Goal: Transaction & Acquisition: Purchase product/service

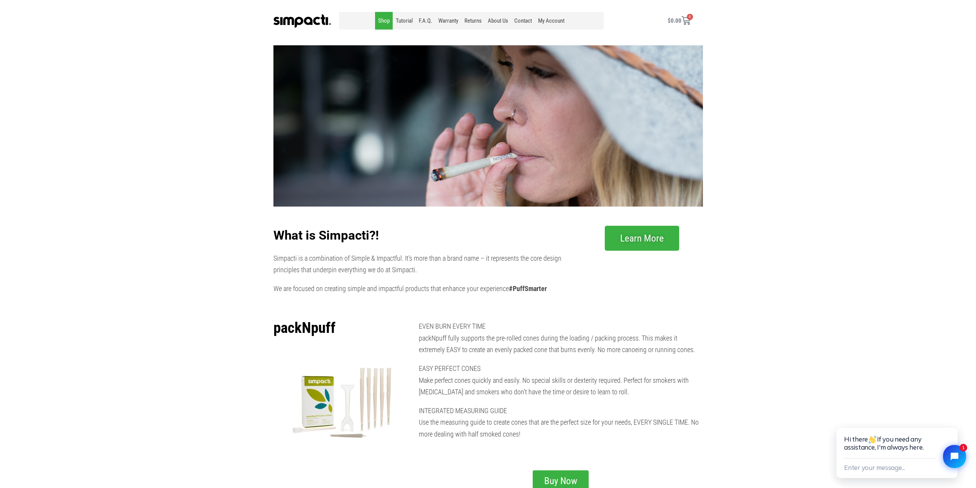
click at [385, 23] on link "Shop" at bounding box center [384, 21] width 18 height 18
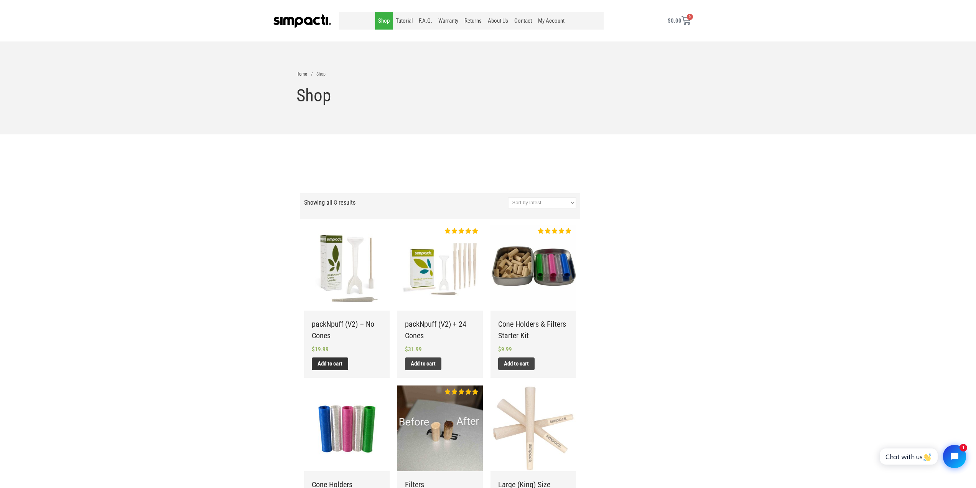
click at [328, 363] on link "Add to cart" at bounding box center [330, 363] width 36 height 13
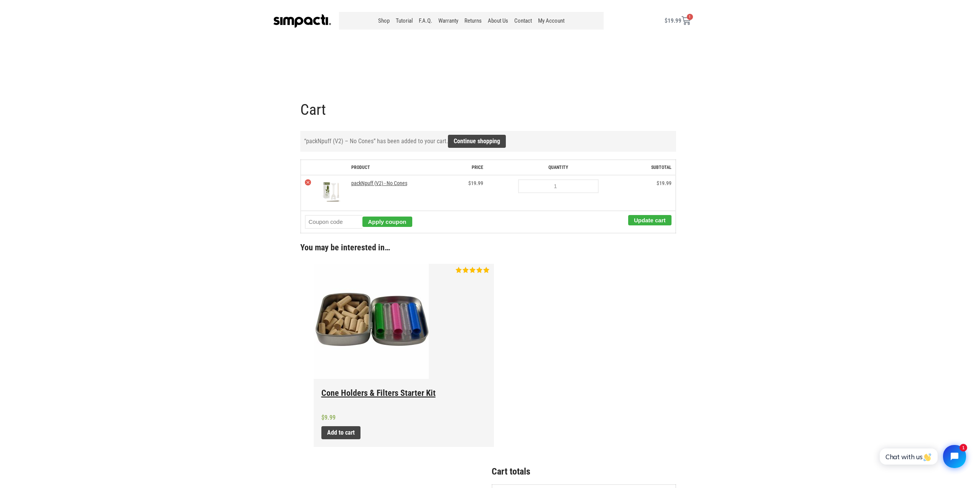
click at [376, 318] on img at bounding box center [371, 321] width 115 height 115
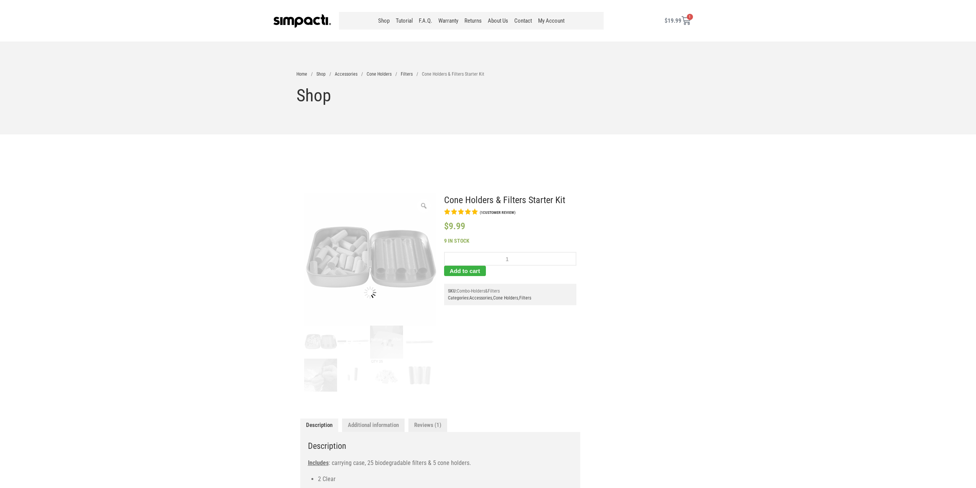
drag, startPoint x: 0, startPoint y: 0, endPoint x: 744, endPoint y: 254, distance: 786.4
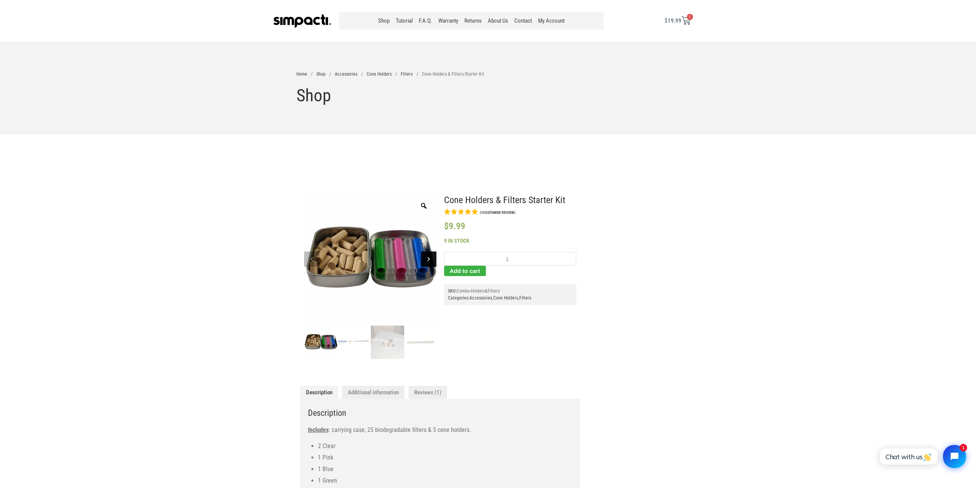
click at [426, 257] on icon at bounding box center [428, 258] width 15 height 15
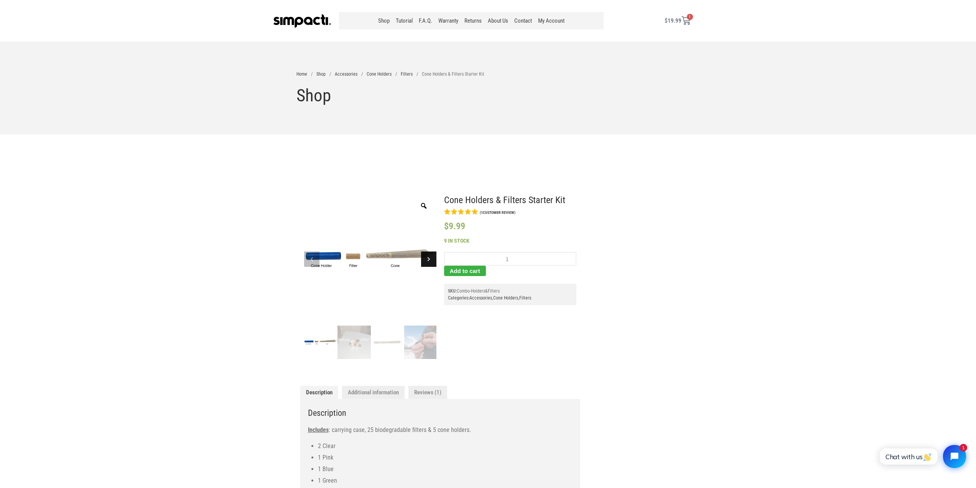
click at [426, 257] on icon at bounding box center [428, 258] width 15 height 15
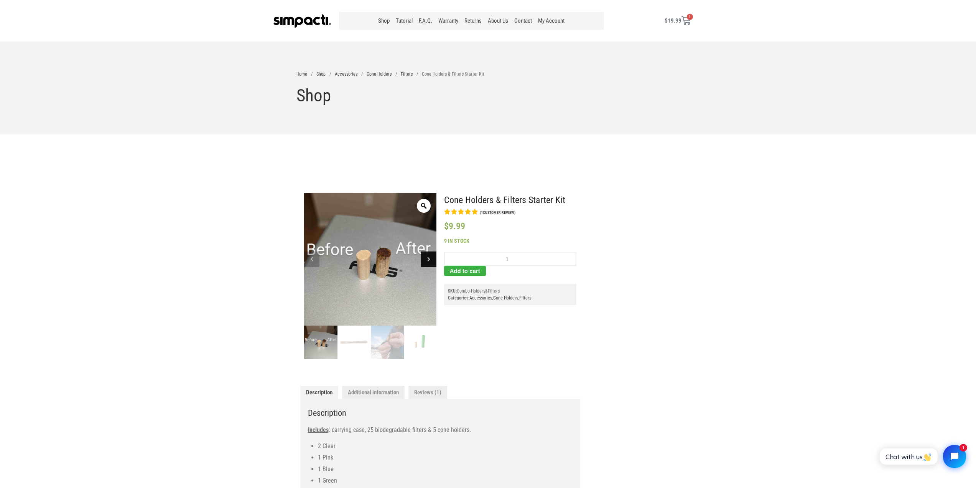
click at [426, 257] on icon at bounding box center [428, 258] width 15 height 15
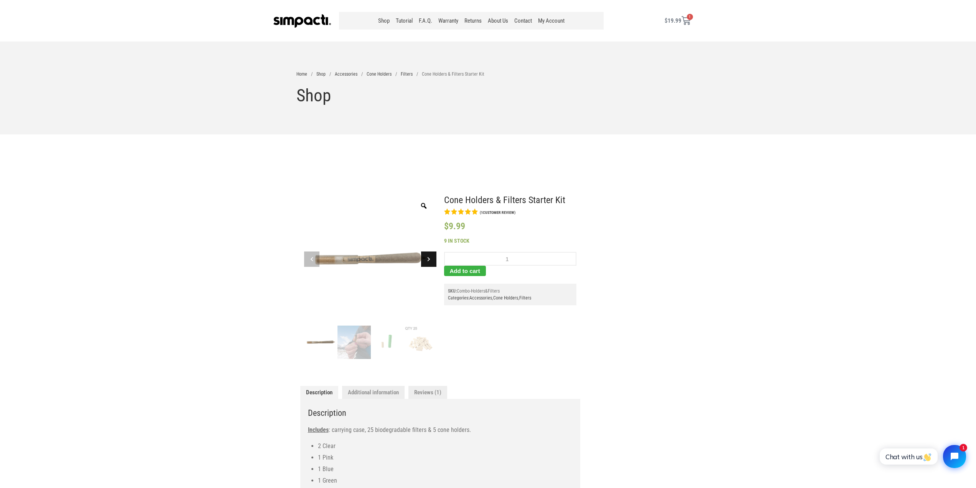
click at [426, 257] on icon at bounding box center [428, 258] width 15 height 15
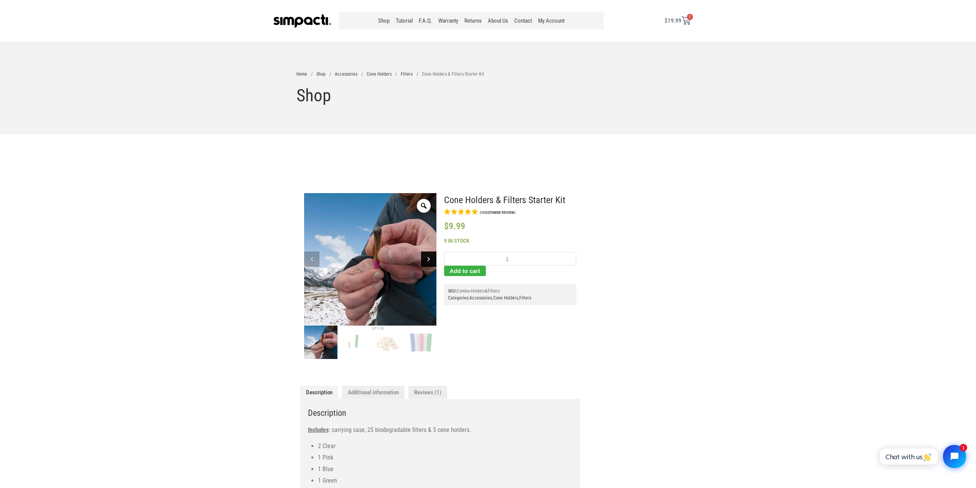
click at [426, 257] on icon at bounding box center [428, 258] width 15 height 15
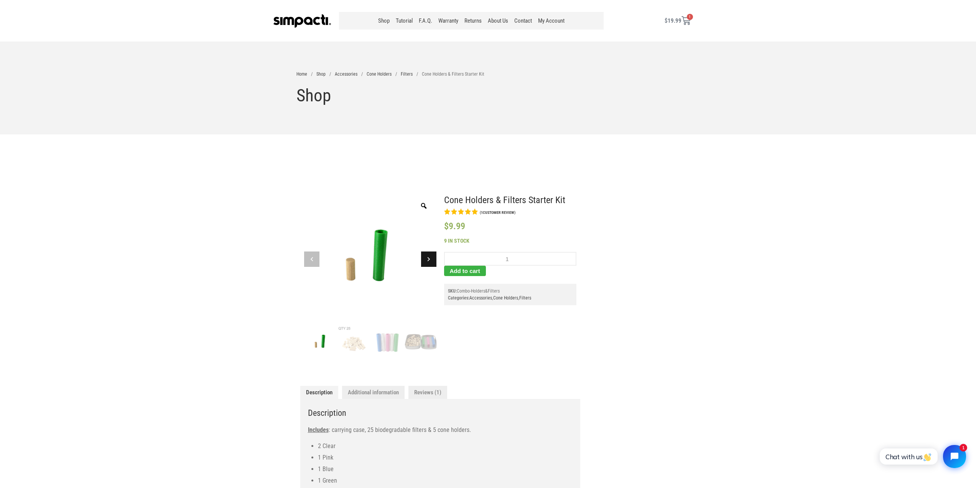
click at [426, 257] on icon at bounding box center [428, 258] width 15 height 15
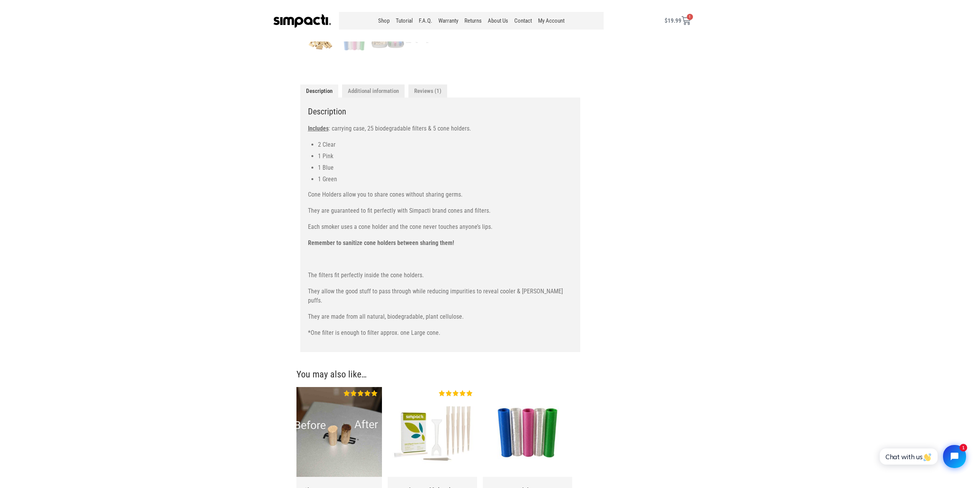
scroll to position [384, 0]
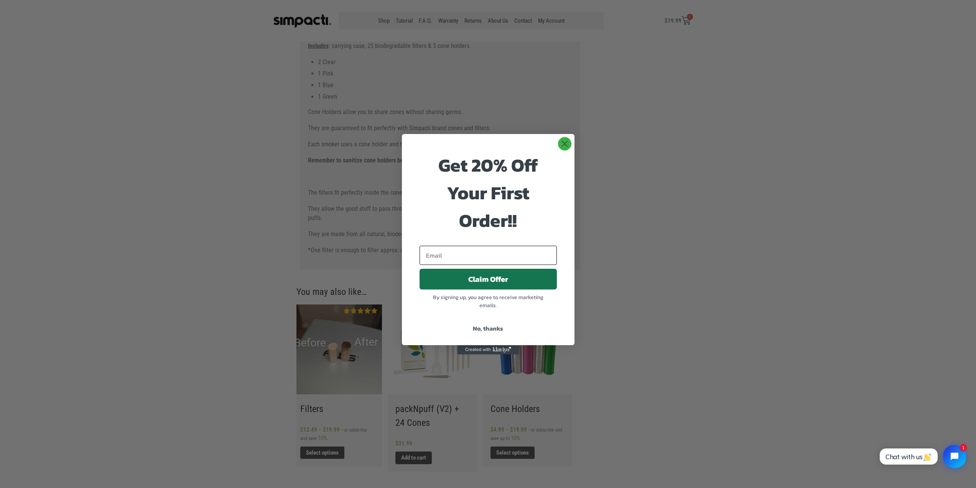
click at [512, 253] on input "Email" at bounding box center [488, 254] width 137 height 19
type input "weaverfamilia@gmail.com"
click at [495, 279] on button "Claim Offer" at bounding box center [488, 279] width 137 height 21
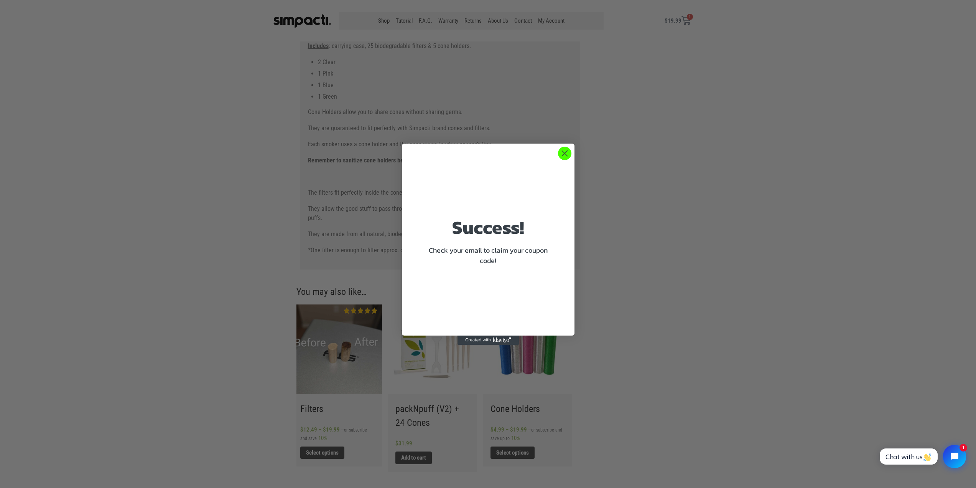
click at [563, 151] on circle "Close dialog" at bounding box center [564, 153] width 13 height 13
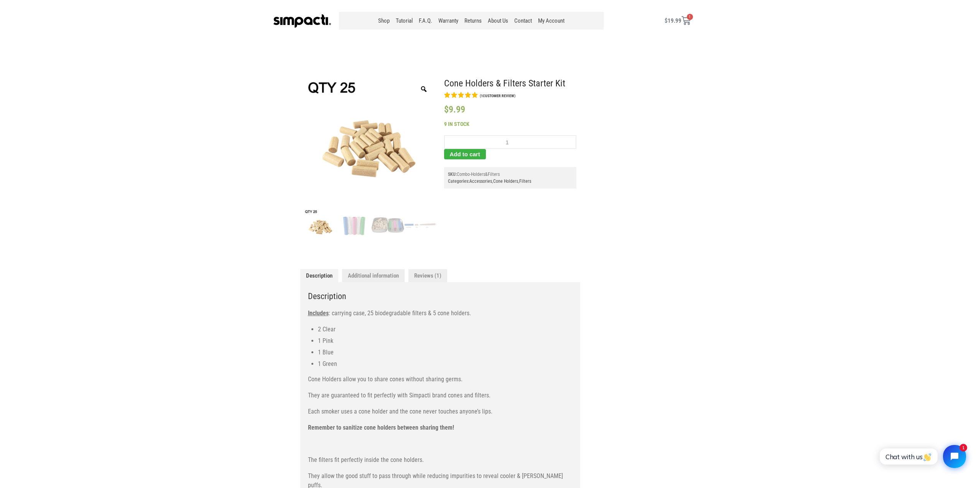
scroll to position [115, 0]
click at [460, 158] on button "Add to cart" at bounding box center [465, 155] width 42 height 10
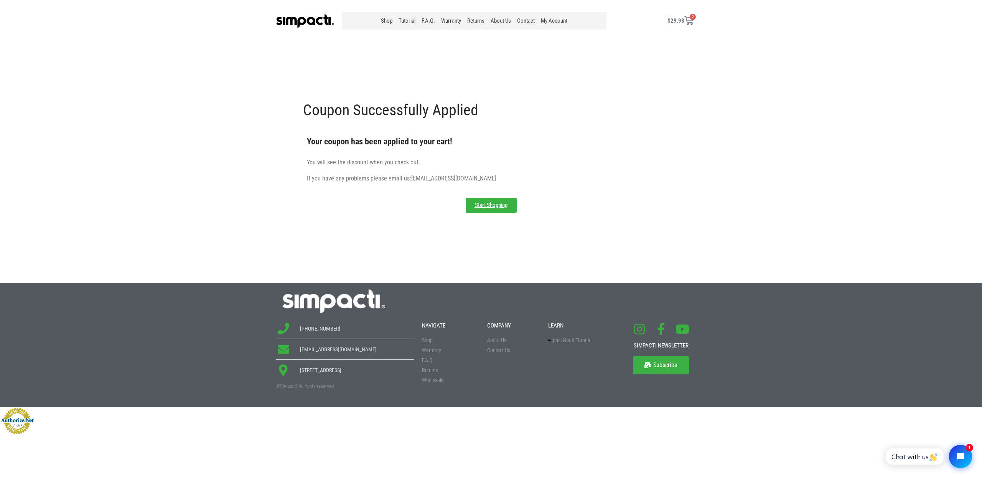
click at [690, 22] on icon at bounding box center [688, 20] width 9 height 9
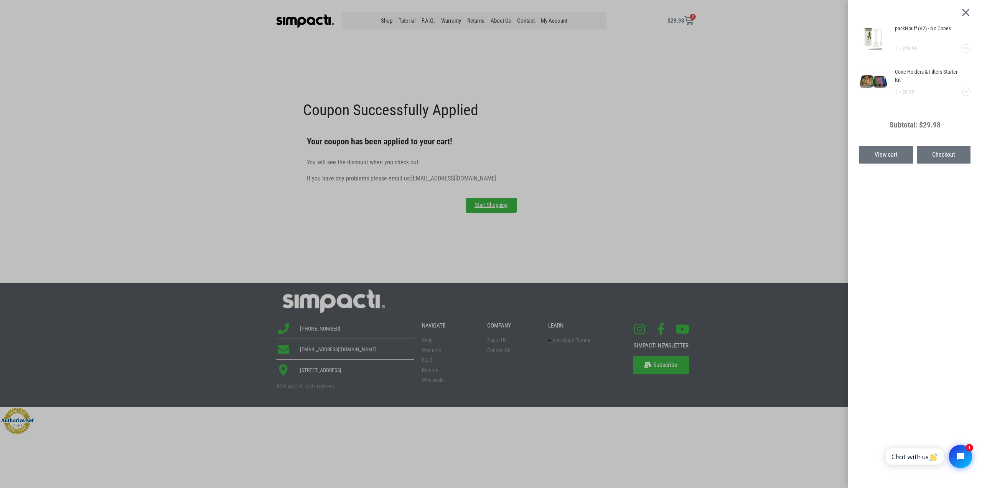
click at [882, 152] on span "View cart" at bounding box center [886, 155] width 23 height 6
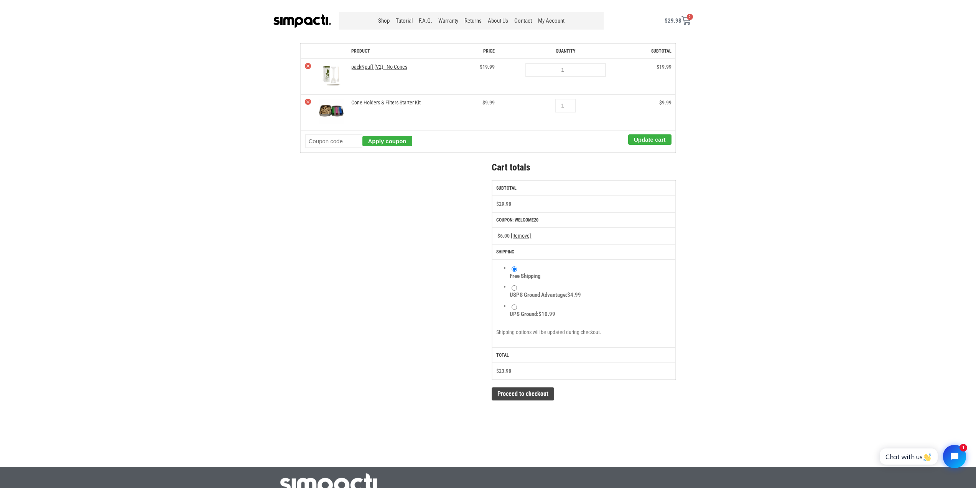
scroll to position [115, 0]
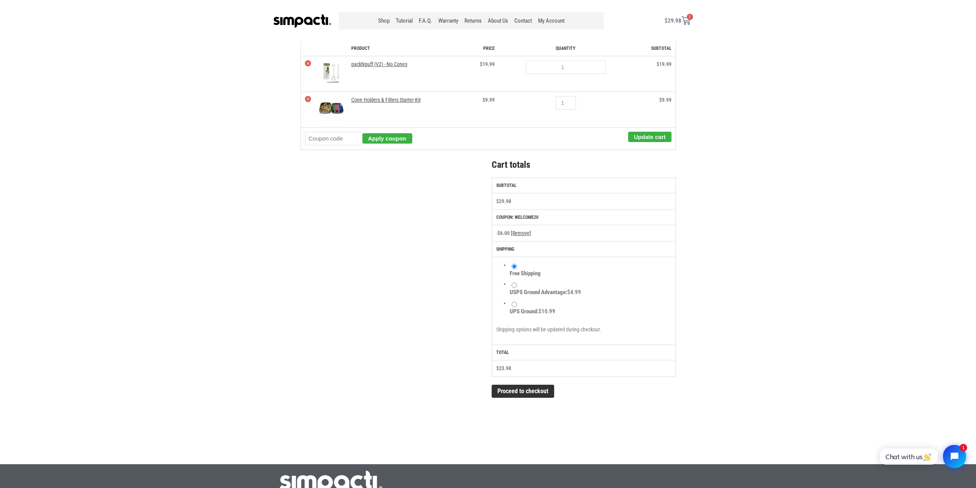
click at [519, 392] on link "Proceed to checkout" at bounding box center [523, 390] width 63 height 13
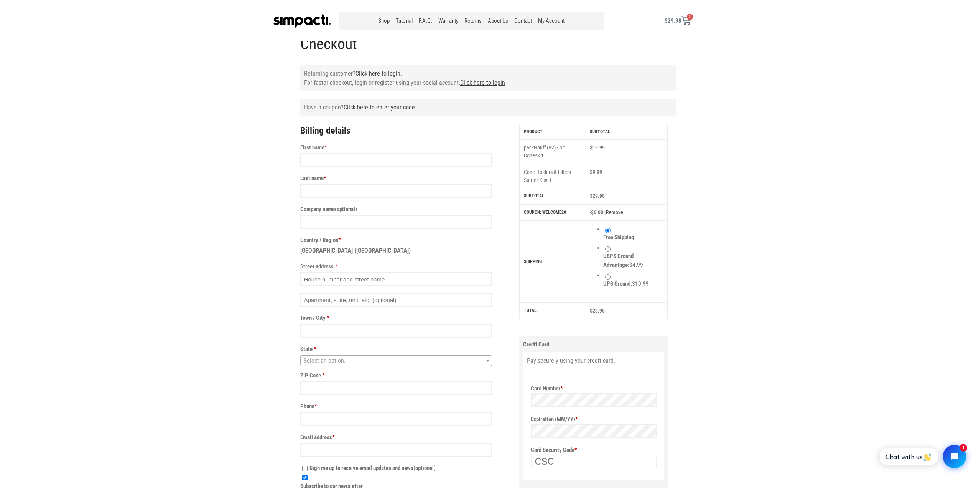
scroll to position [38, 0]
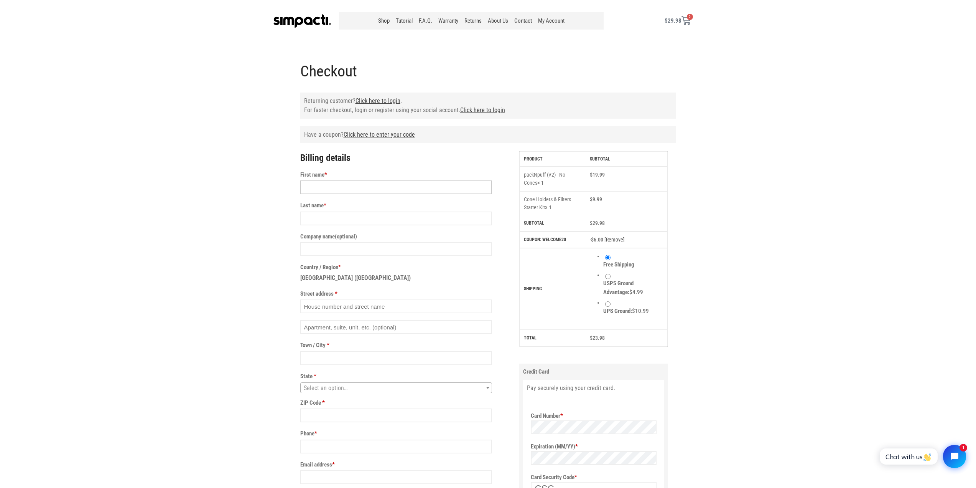
click at [368, 189] on input "First name *" at bounding box center [396, 187] width 192 height 14
click at [478, 113] on link "Click here to login" at bounding box center [482, 109] width 45 height 7
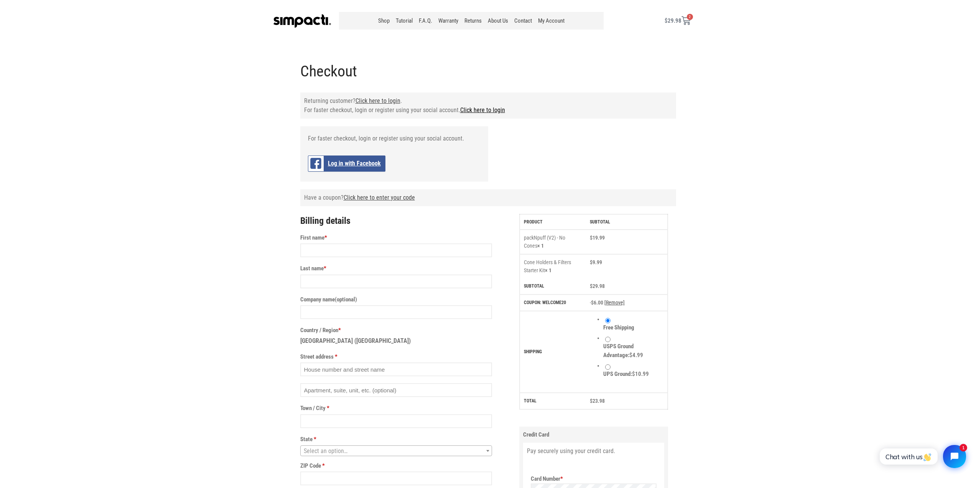
click at [478, 113] on link "Click here to login" at bounding box center [482, 109] width 45 height 7
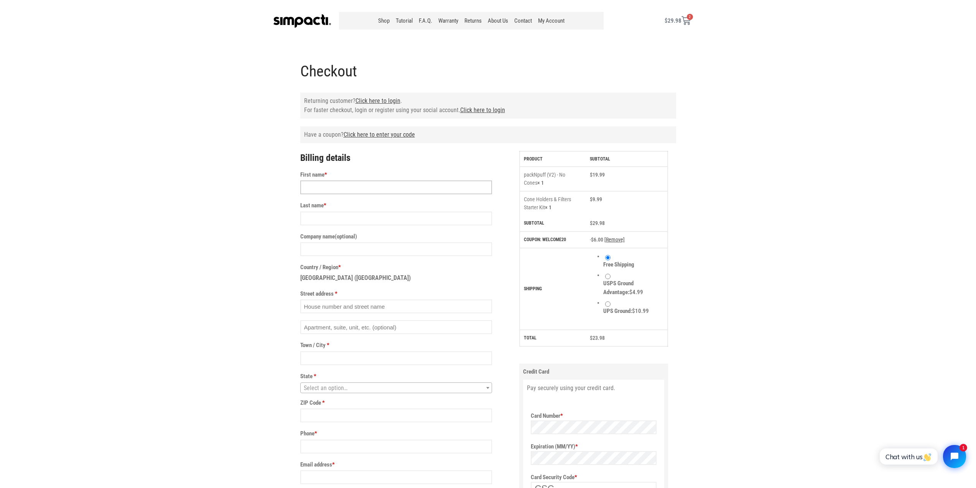
click at [404, 188] on input "First name *" at bounding box center [396, 187] width 192 height 14
type input "D"
type input "Veronica"
type input "Weaver"
type input "10869 Highway 119"
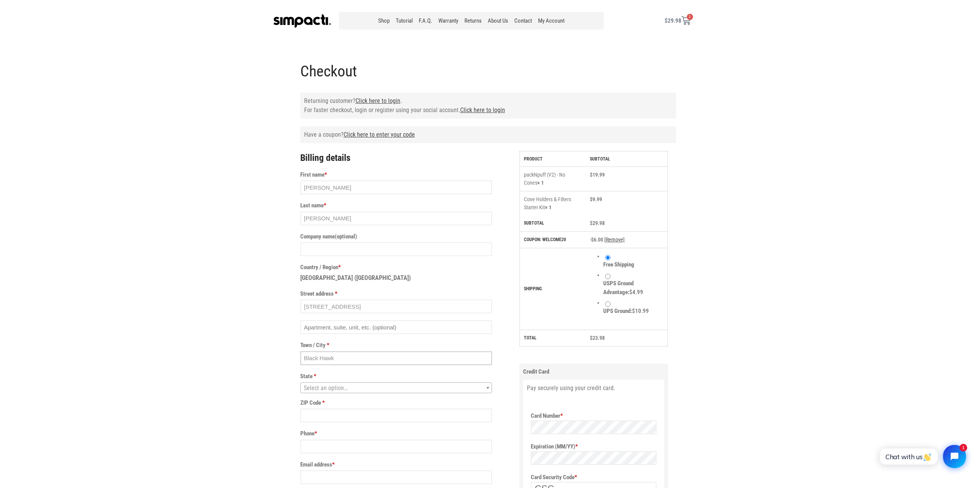
type input "Black Hawk"
type input "c"
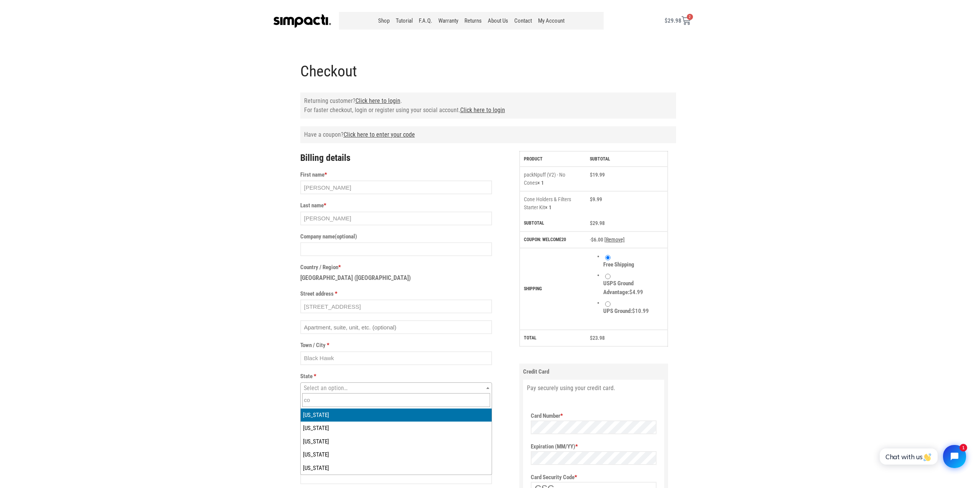
type input "co"
select select "CO"
type input "80422"
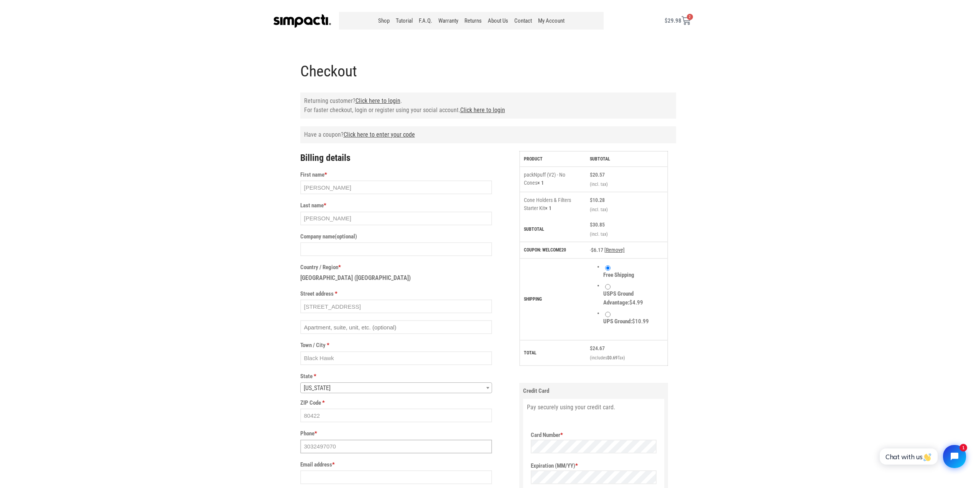
type input "3032497070"
type input "weaverfamilia@gmail.com"
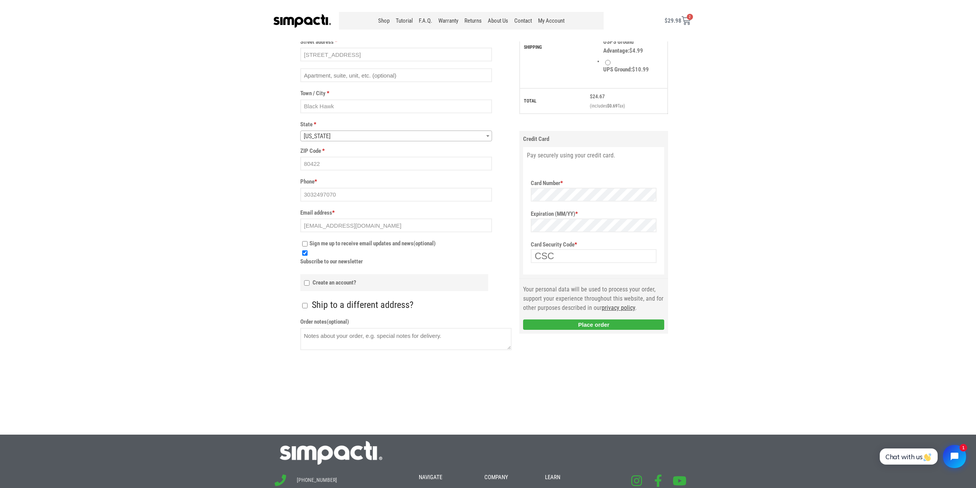
click at [306, 283] on input "Create an account?" at bounding box center [306, 282] width 5 height 5
checkbox input "true"
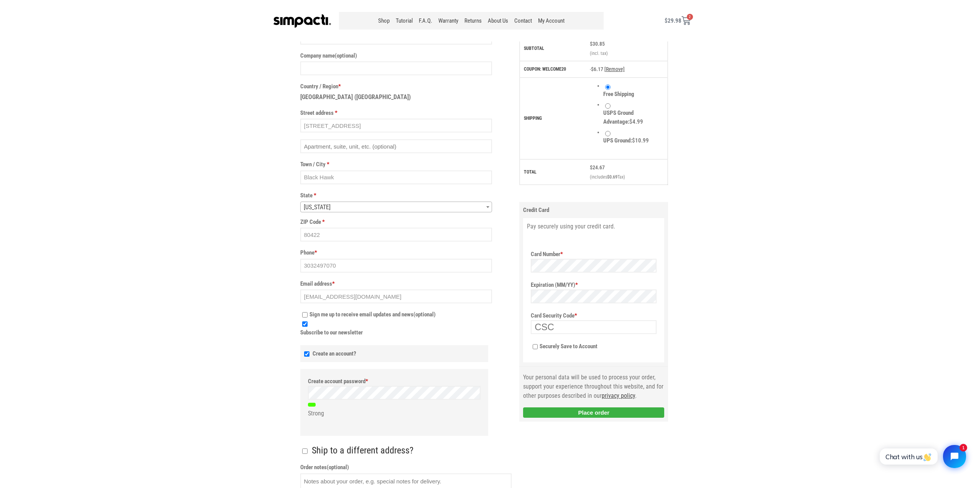
scroll to position [252, 0]
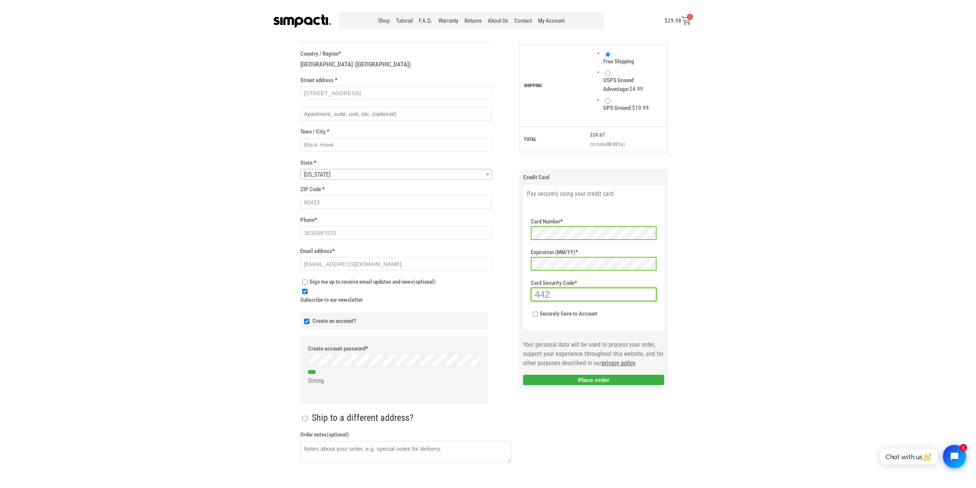
type input "442"
click at [537, 316] on input "Securely Save to Account" at bounding box center [535, 313] width 5 height 5
checkbox input "true"
click at [601, 385] on button "Place order" at bounding box center [593, 379] width 141 height 10
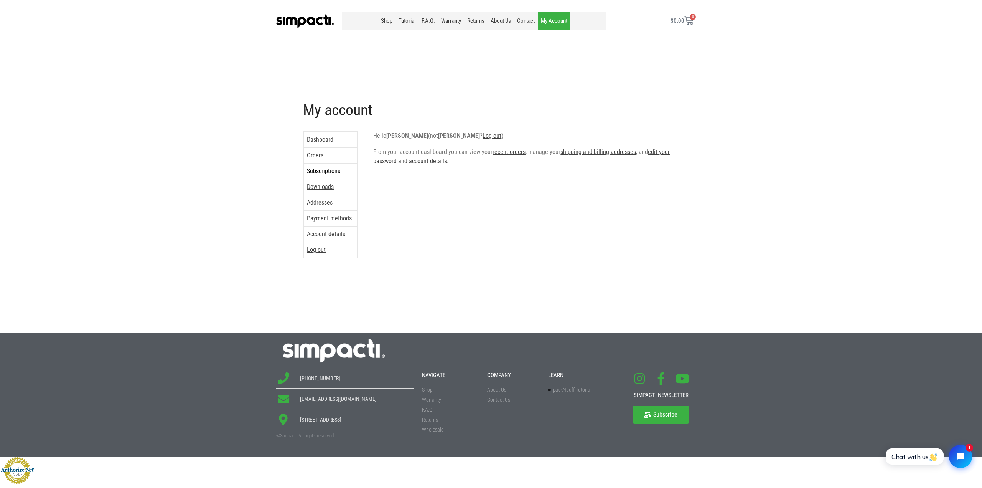
click at [327, 171] on link "Subscriptions" at bounding box center [330, 170] width 53 height 15
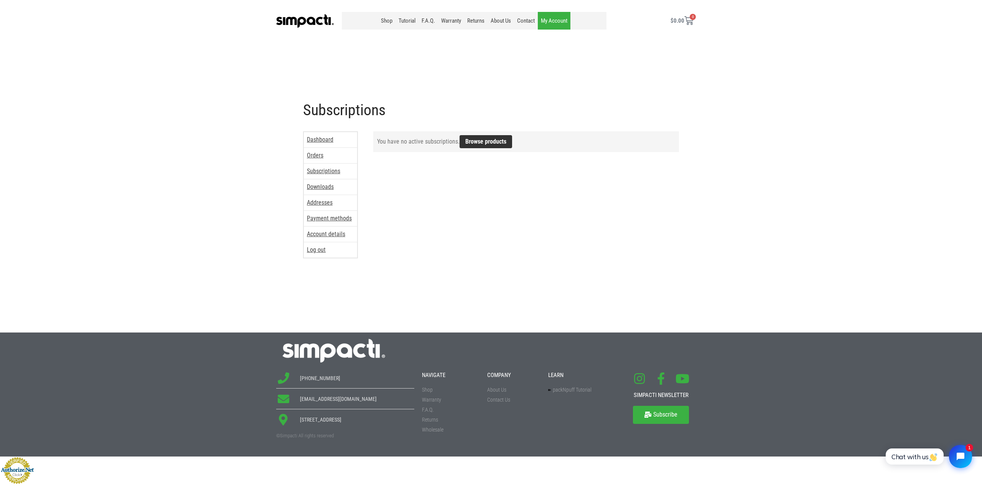
click at [488, 144] on link "Browse products" at bounding box center [486, 141] width 53 height 13
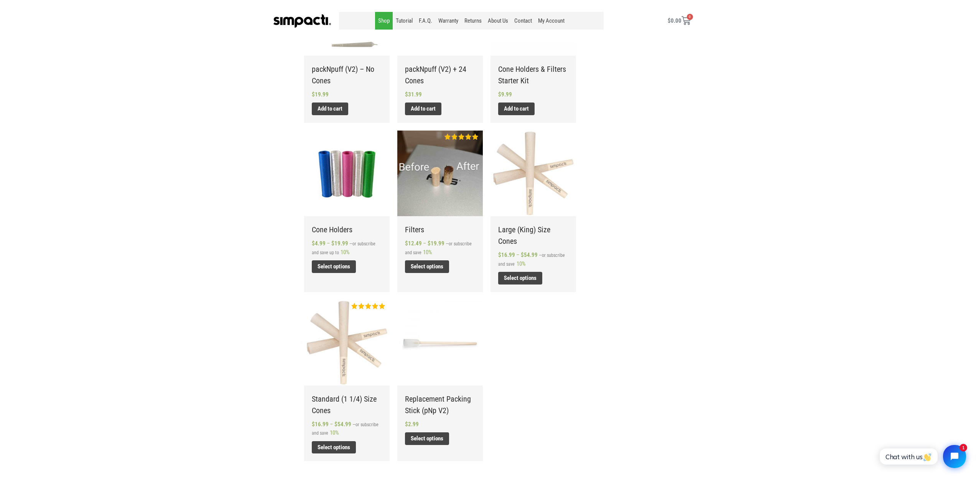
scroll to position [307, 0]
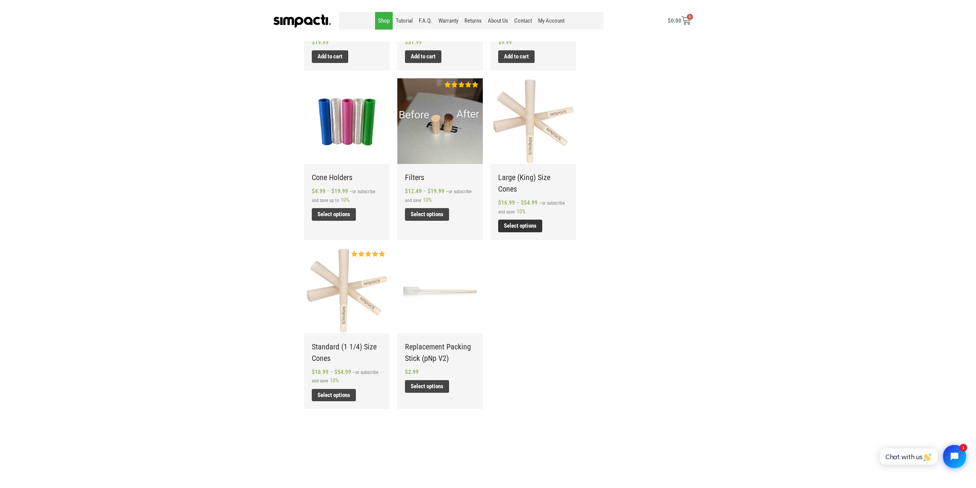
click at [514, 224] on link "Select options" at bounding box center [520, 225] width 44 height 13
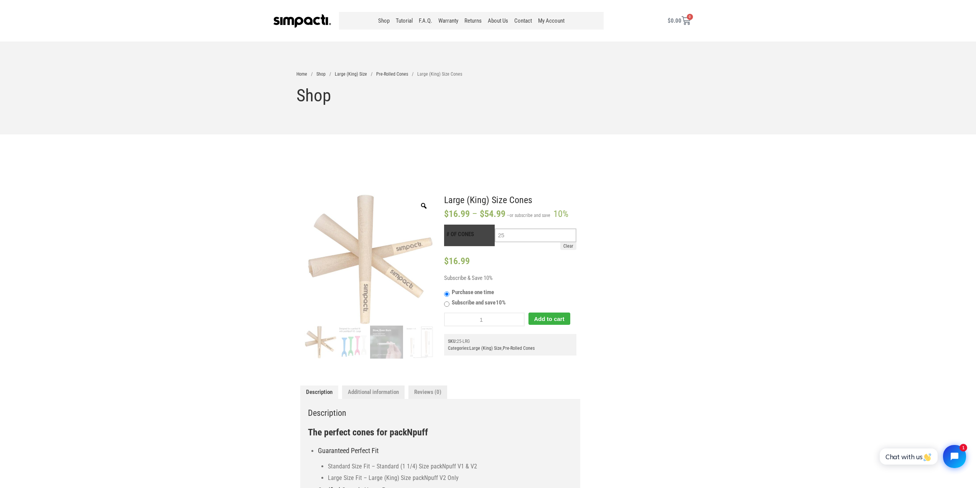
click at [568, 236] on select "Choose an option 25 50 100 200" at bounding box center [535, 235] width 81 height 14
select select "200"
click at [495, 228] on select "Choose an option 25 50 100 200" at bounding box center [535, 235] width 81 height 14
click at [353, 337] on img at bounding box center [353, 341] width 33 height 33
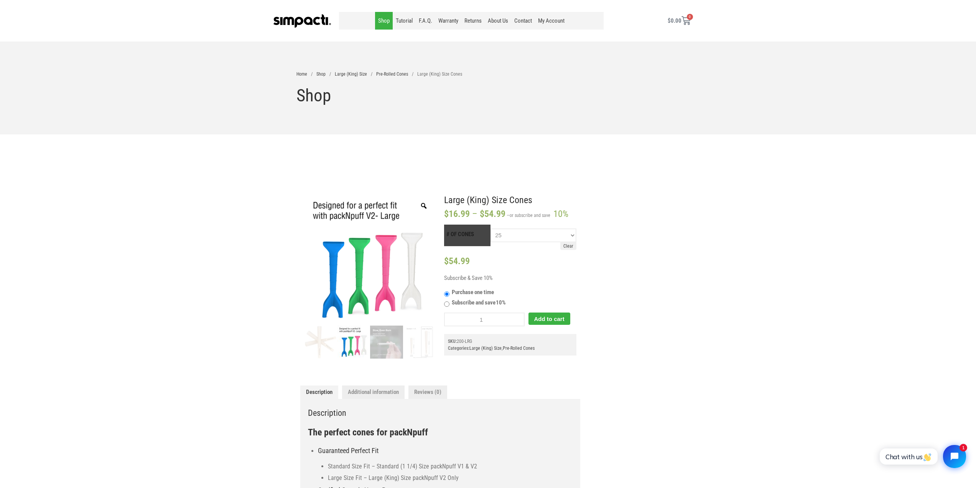
click at [379, 20] on link "Shop" at bounding box center [384, 21] width 18 height 18
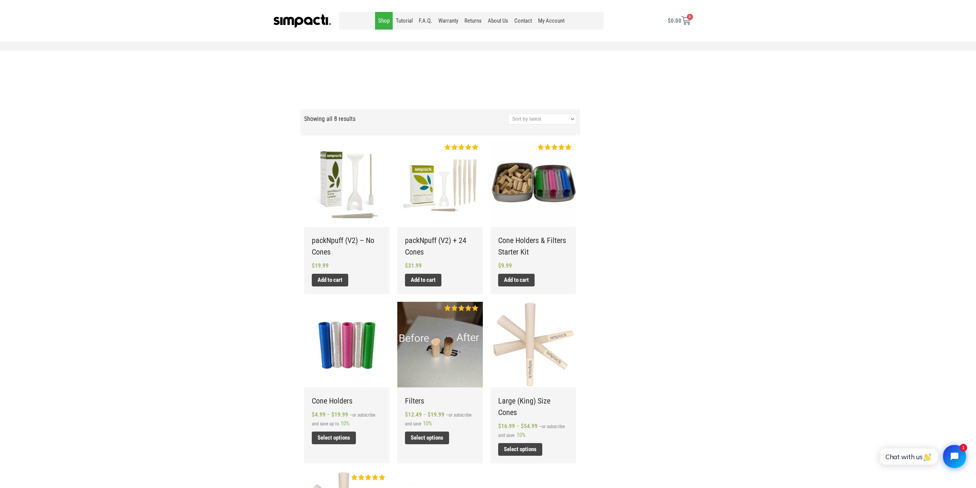
scroll to position [77, 0]
